Goal: Complete application form

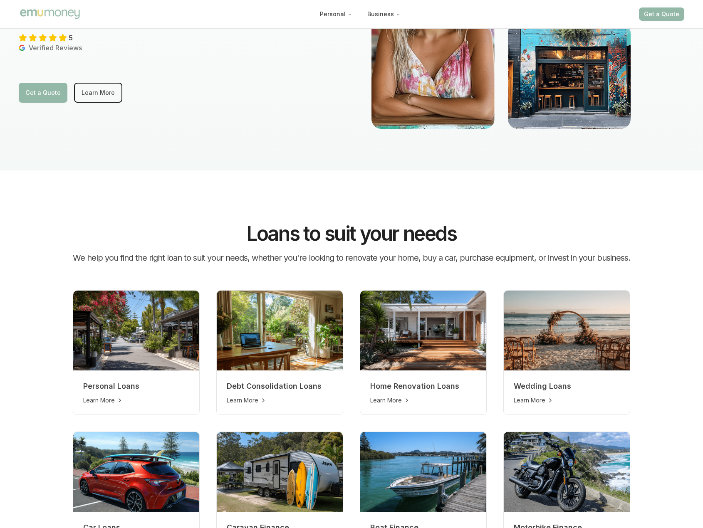
scroll to position [166, 0]
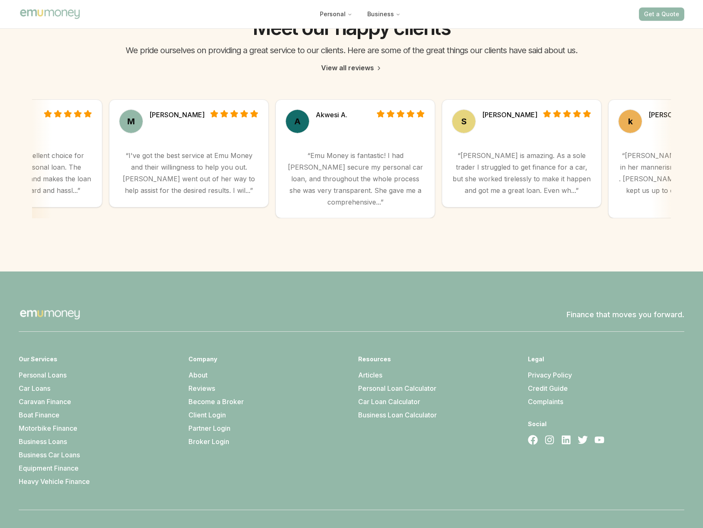
scroll to position [2220, 0]
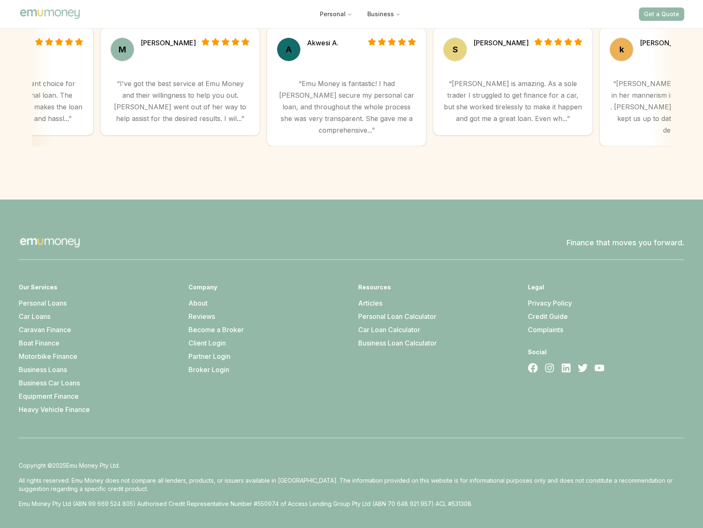
click at [297, 363] on div "Company About Reviews Become a Broker Client Login Partner Login Broker Login" at bounding box center [266, 348] width 156 height 131
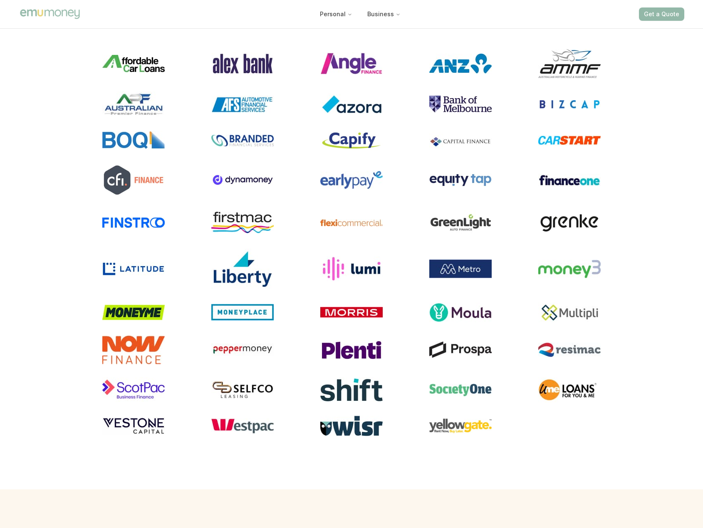
scroll to position [0, 0]
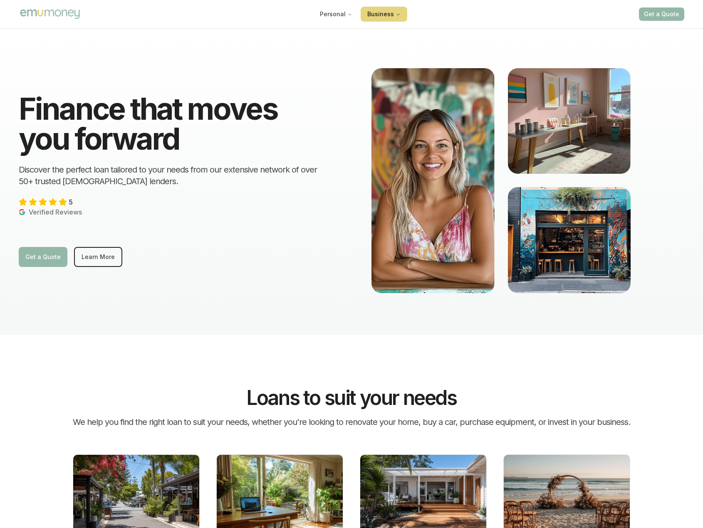
click at [389, 16] on button "Business" at bounding box center [384, 14] width 47 height 15
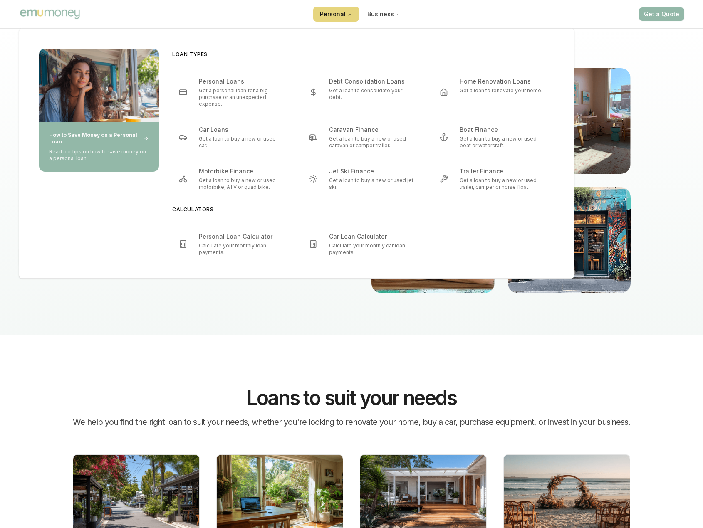
click at [314, 11] on div "Personal Business Get a Quote" at bounding box center [351, 14] width 665 height 28
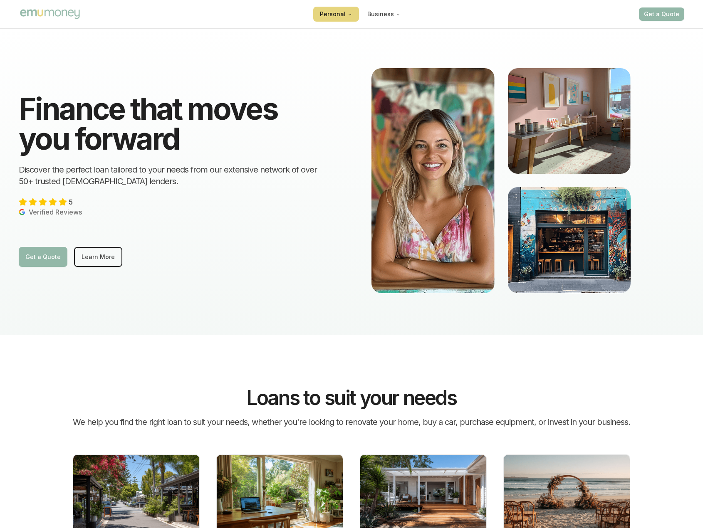
click at [334, 12] on button "Personal" at bounding box center [336, 14] width 46 height 15
click at [158, 290] on div "Finance that moves you forward Discover the perfect loan tailored to your needs…" at bounding box center [351, 181] width 699 height 308
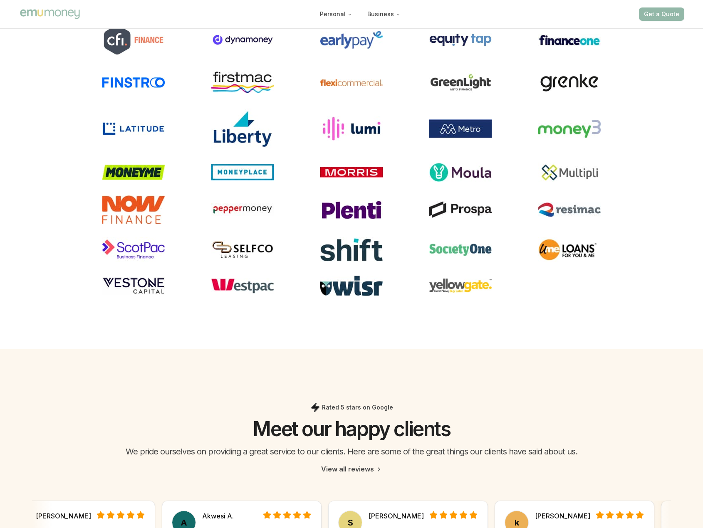
scroll to position [2220, 0]
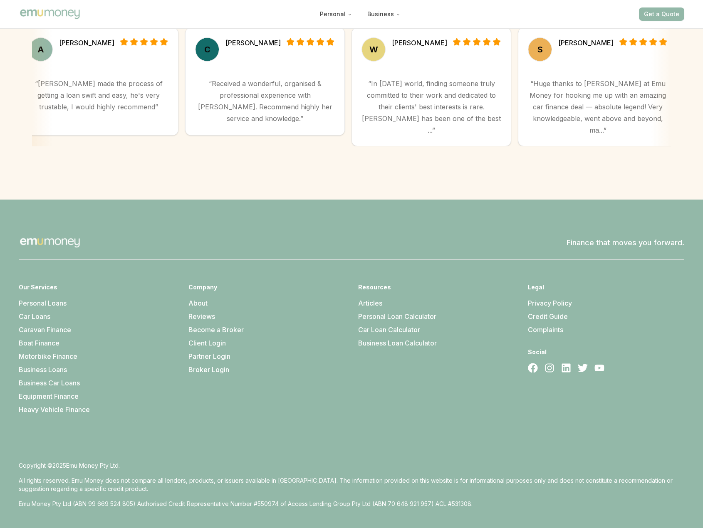
click at [205, 477] on p "All rights reserved. Emu Money does not compare all lenders, products, or issue…" at bounding box center [351, 485] width 665 height 17
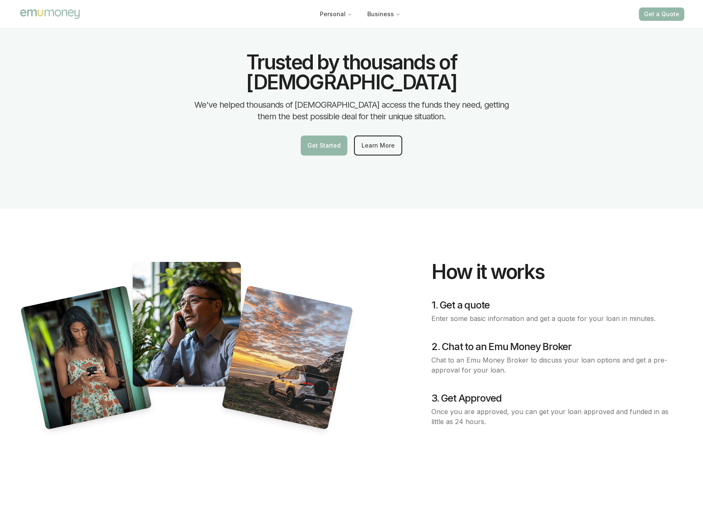
scroll to position [1056, 0]
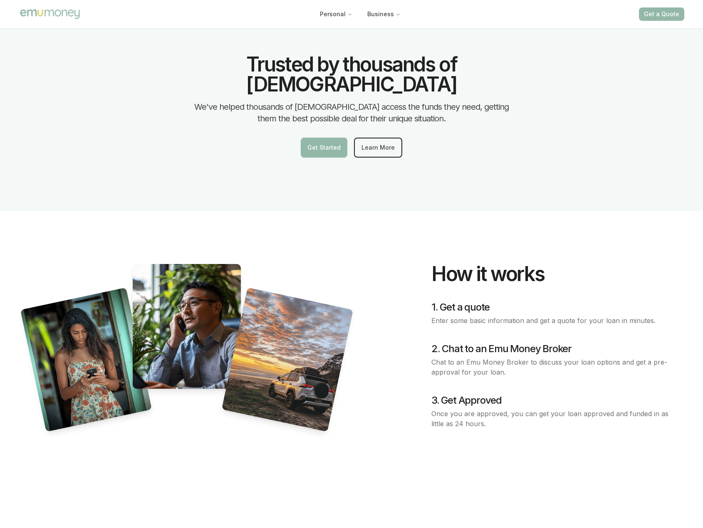
click at [453, 301] on h4 "1. Get a quote" at bounding box center [543, 307] width 224 height 13
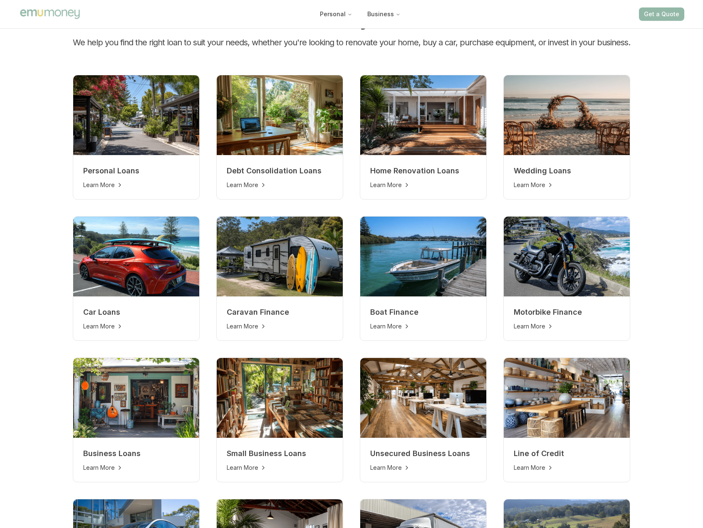
scroll to position [0, 0]
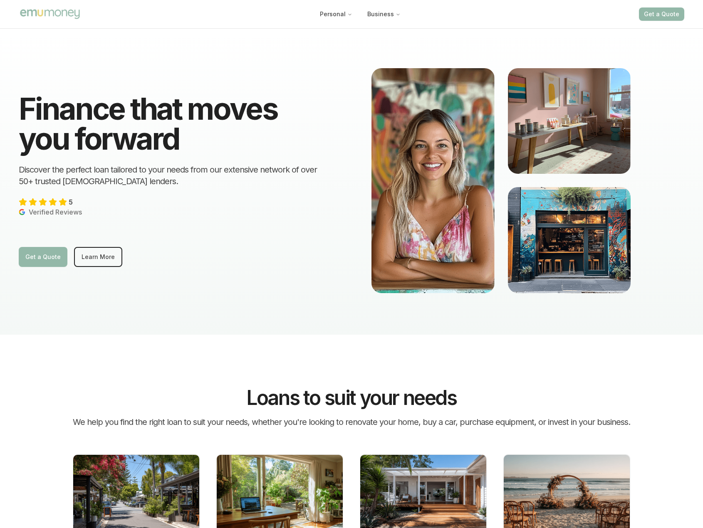
click at [657, 10] on button "Get a Quote" at bounding box center [661, 13] width 45 height 13
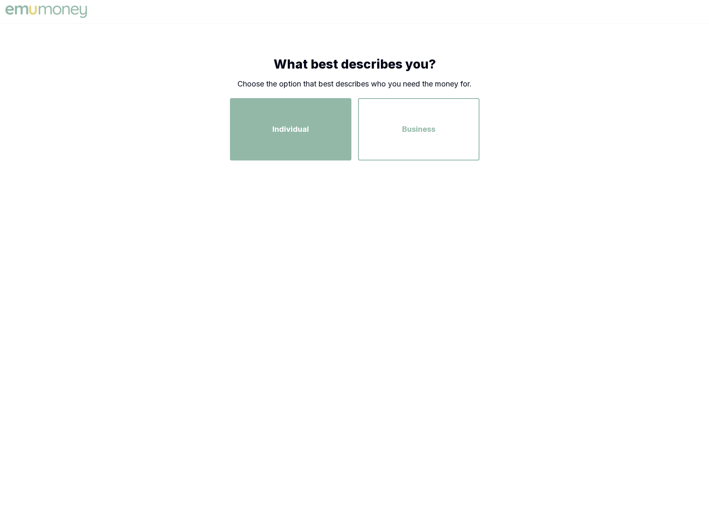
drag, startPoint x: 272, startPoint y: 139, endPoint x: 273, endPoint y: 135, distance: 4.3
click at [272, 139] on div "Individual" at bounding box center [290, 129] width 106 height 47
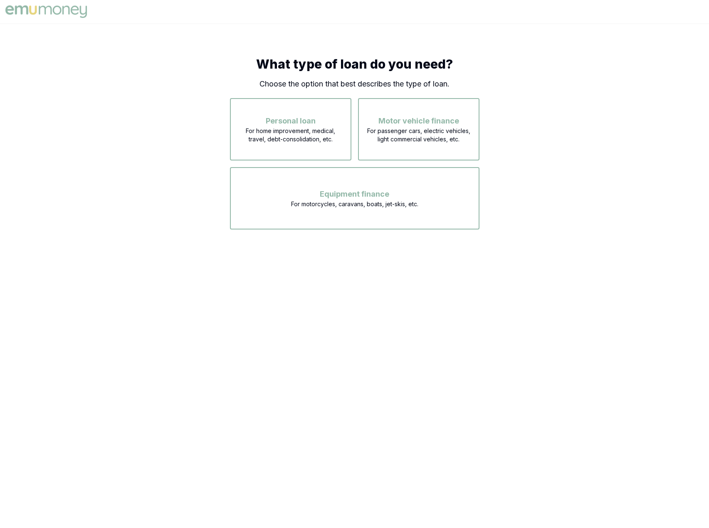
click at [138, 229] on div "What type of loan do you need? Choose the option that best describes the type o…" at bounding box center [354, 143] width 709 height 240
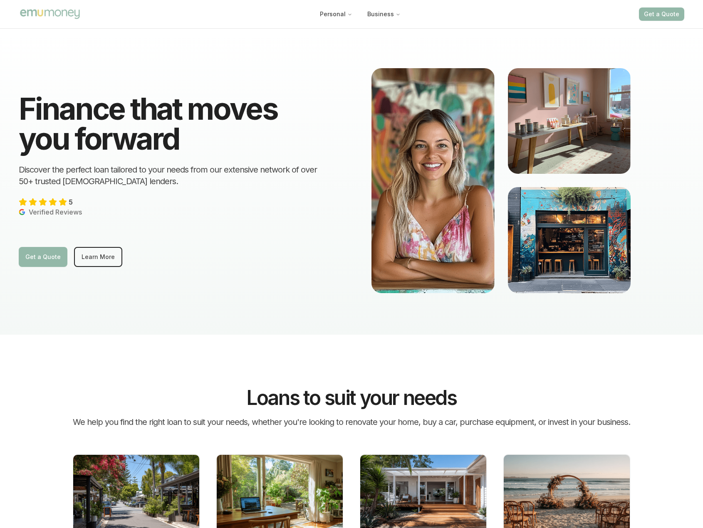
click at [263, 299] on div "Finance that moves you forward Discover the perfect loan tailored to your needs…" at bounding box center [351, 181] width 699 height 308
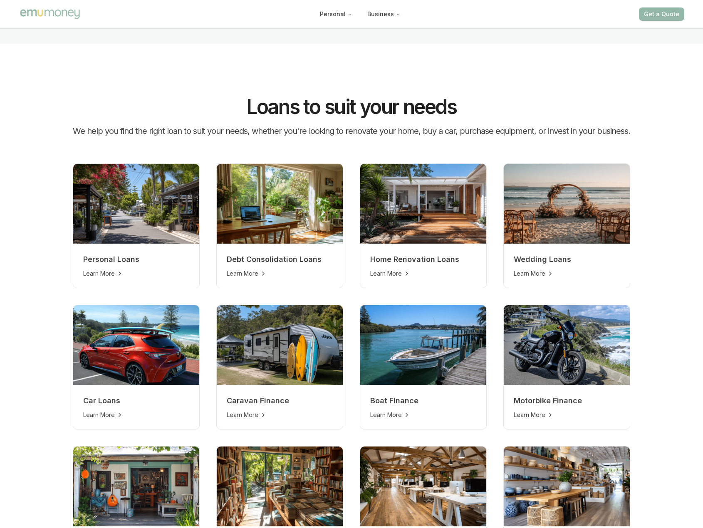
drag, startPoint x: 57, startPoint y: 355, endPoint x: 61, endPoint y: 351, distance: 5.9
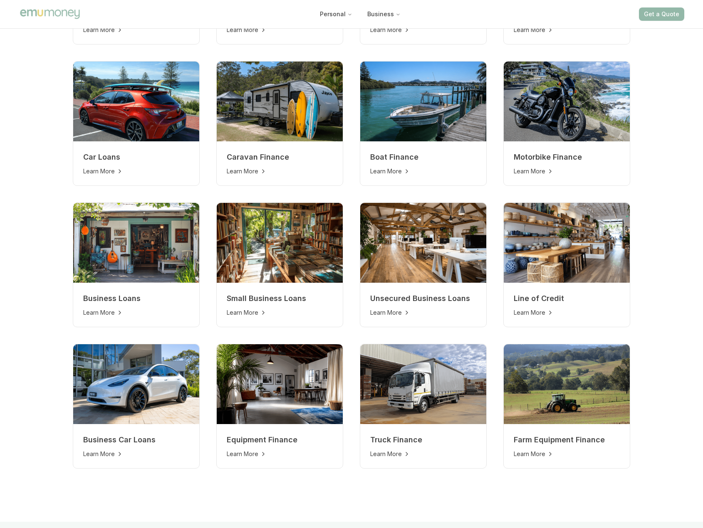
scroll to position [541, 0]
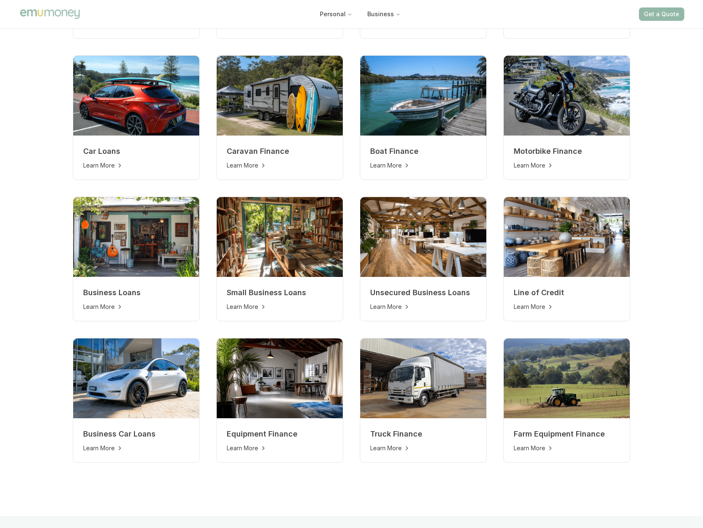
click at [62, 350] on section "Loans to suit your needs We help you find the right loan to suit your needs, wh…" at bounding box center [351, 155] width 591 height 722
